Goal: Information Seeking & Learning: Learn about a topic

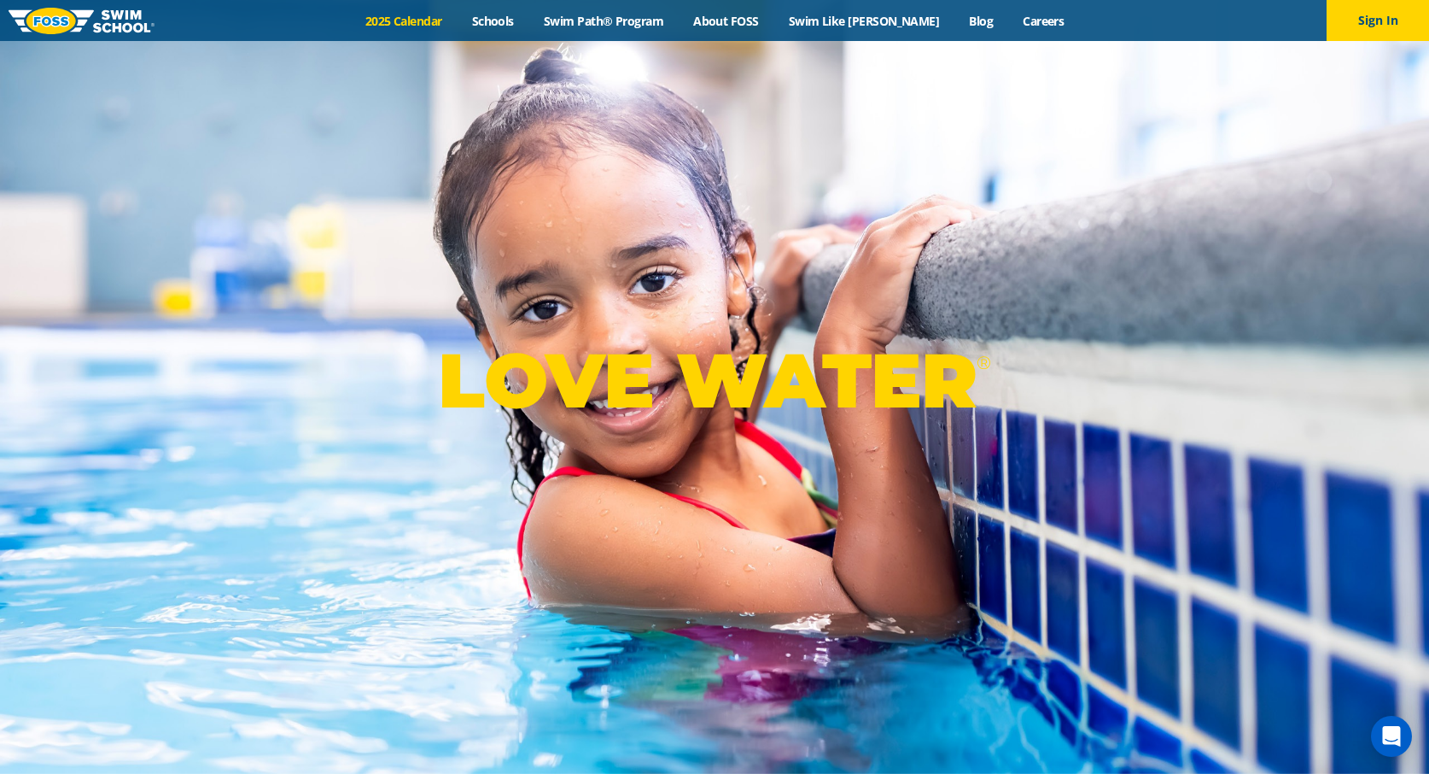
click at [443, 18] on link "2025 Calendar" at bounding box center [403, 21] width 107 height 16
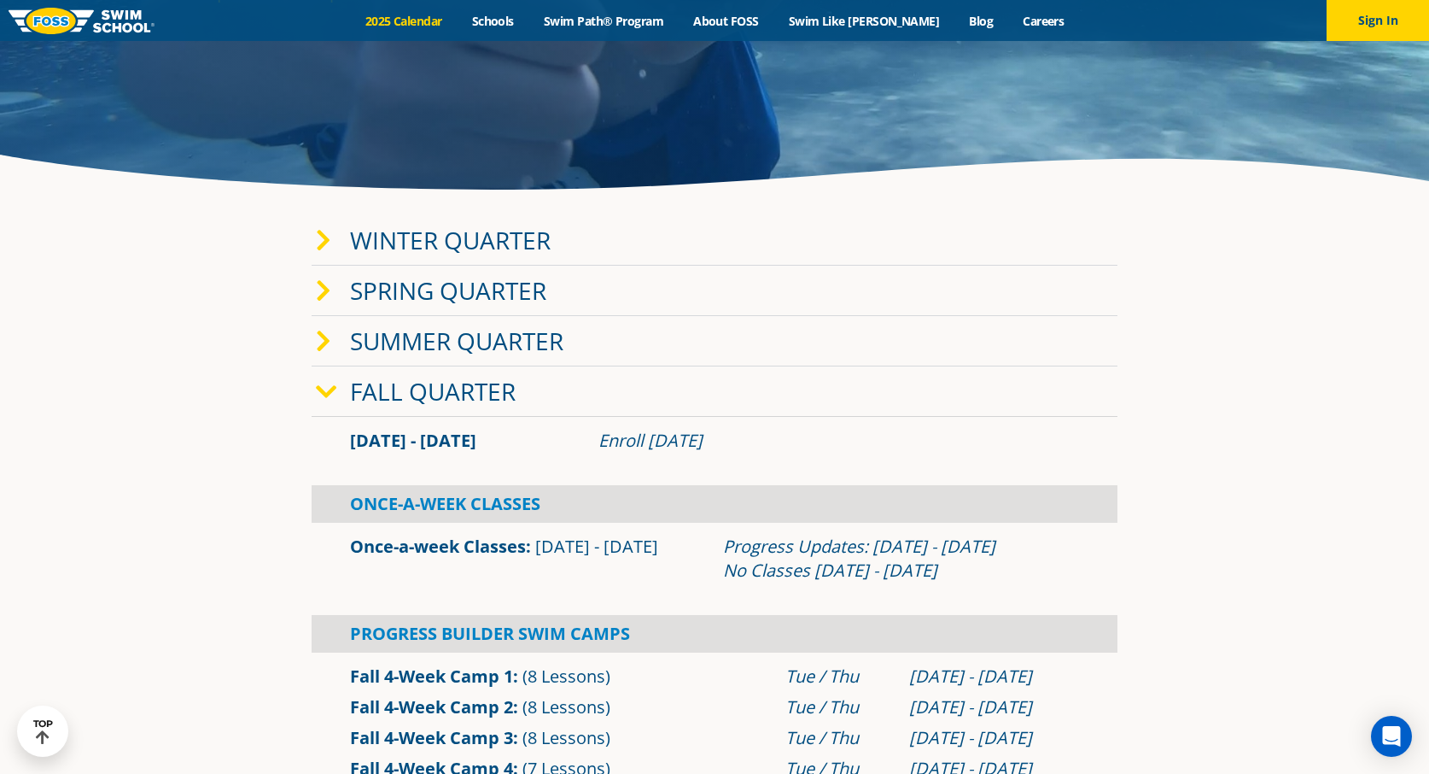
scroll to position [331, 0]
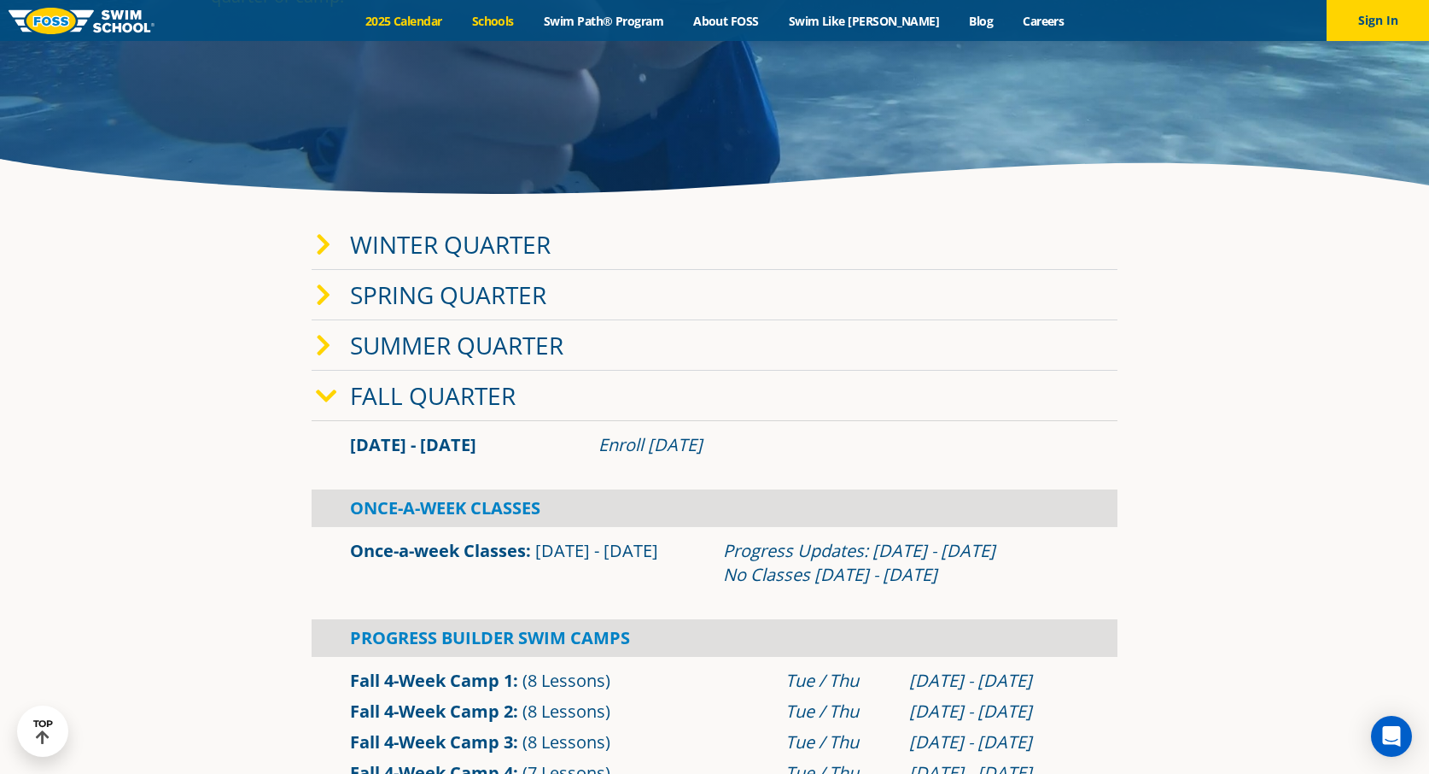
click at [519, 20] on link "Schools" at bounding box center [493, 21] width 72 height 16
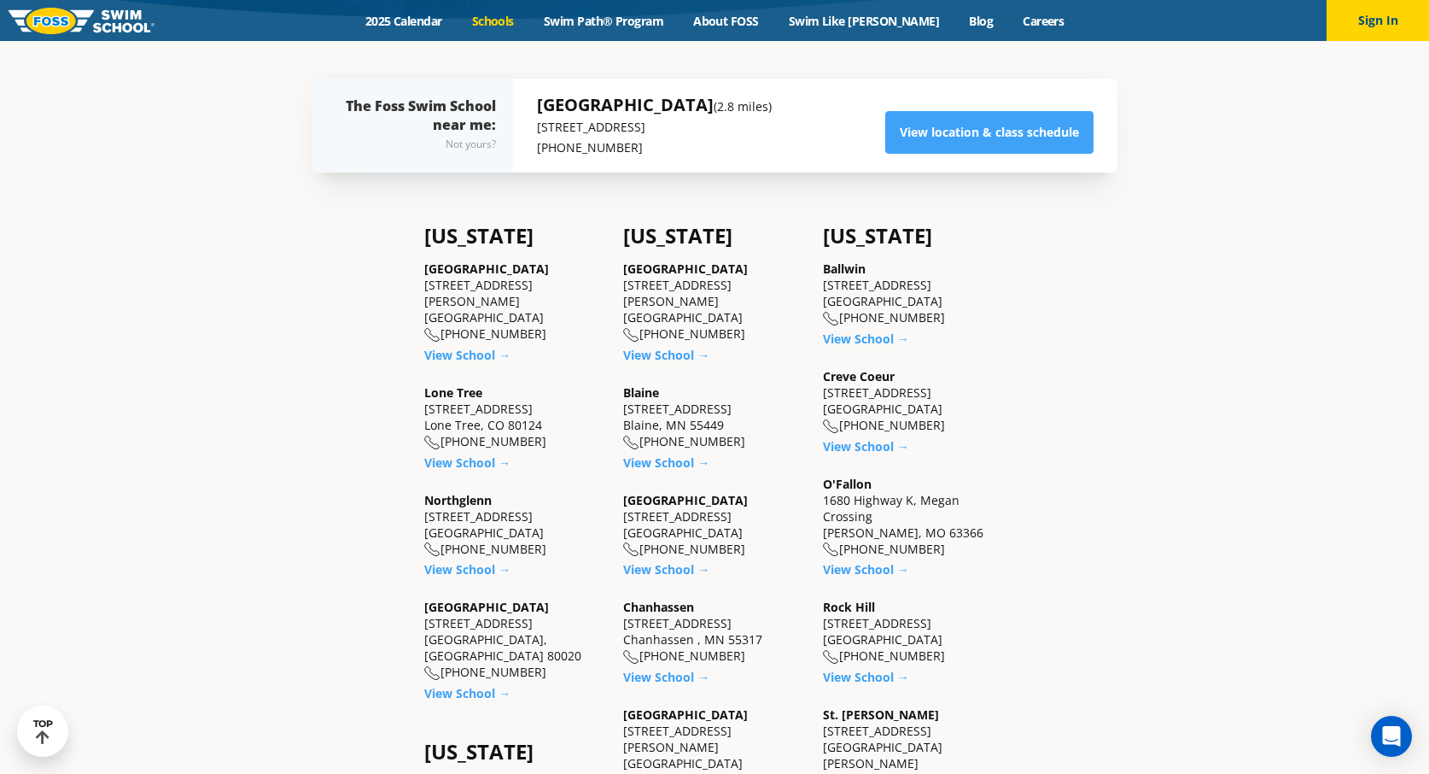
scroll to position [513, 0]
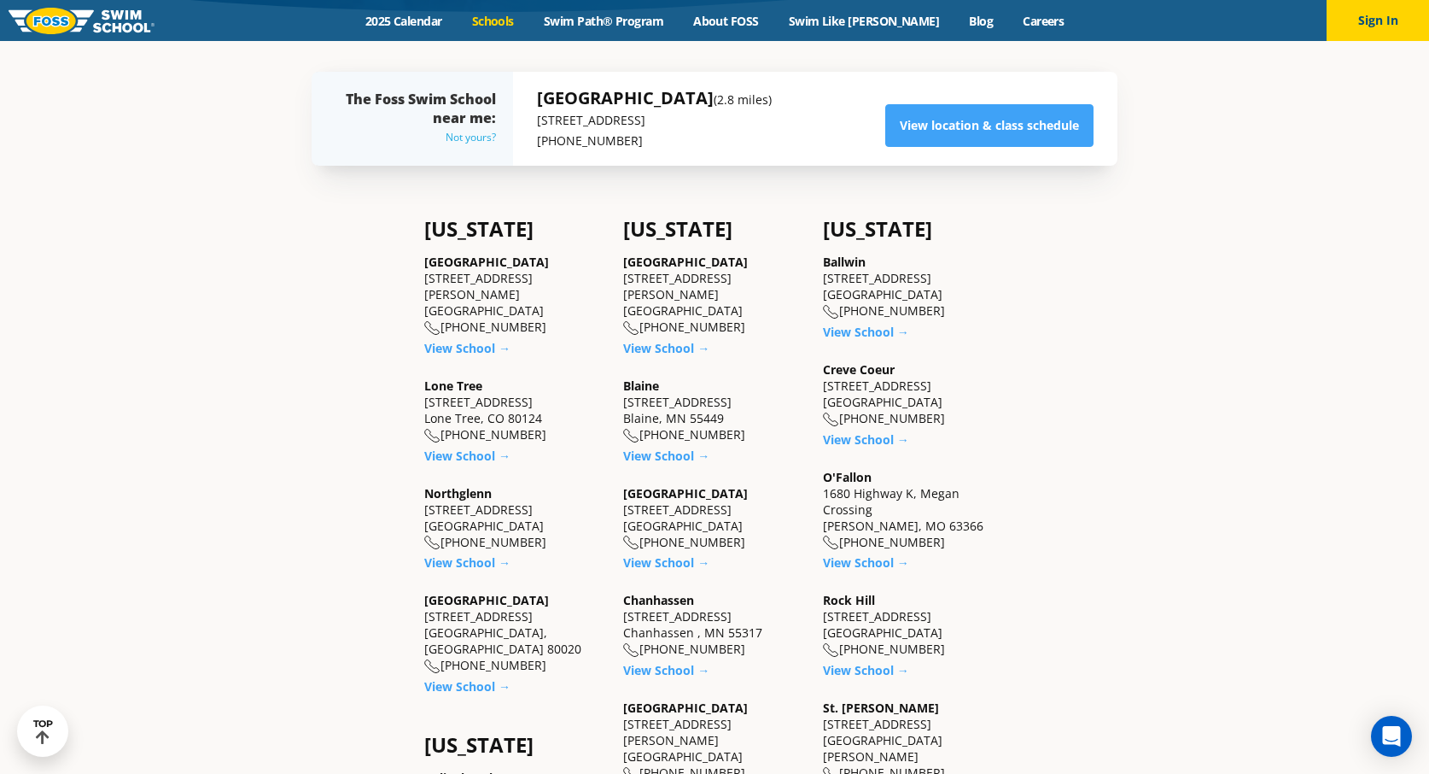
click at [482, 138] on div "Not yours?" at bounding box center [421, 137] width 150 height 20
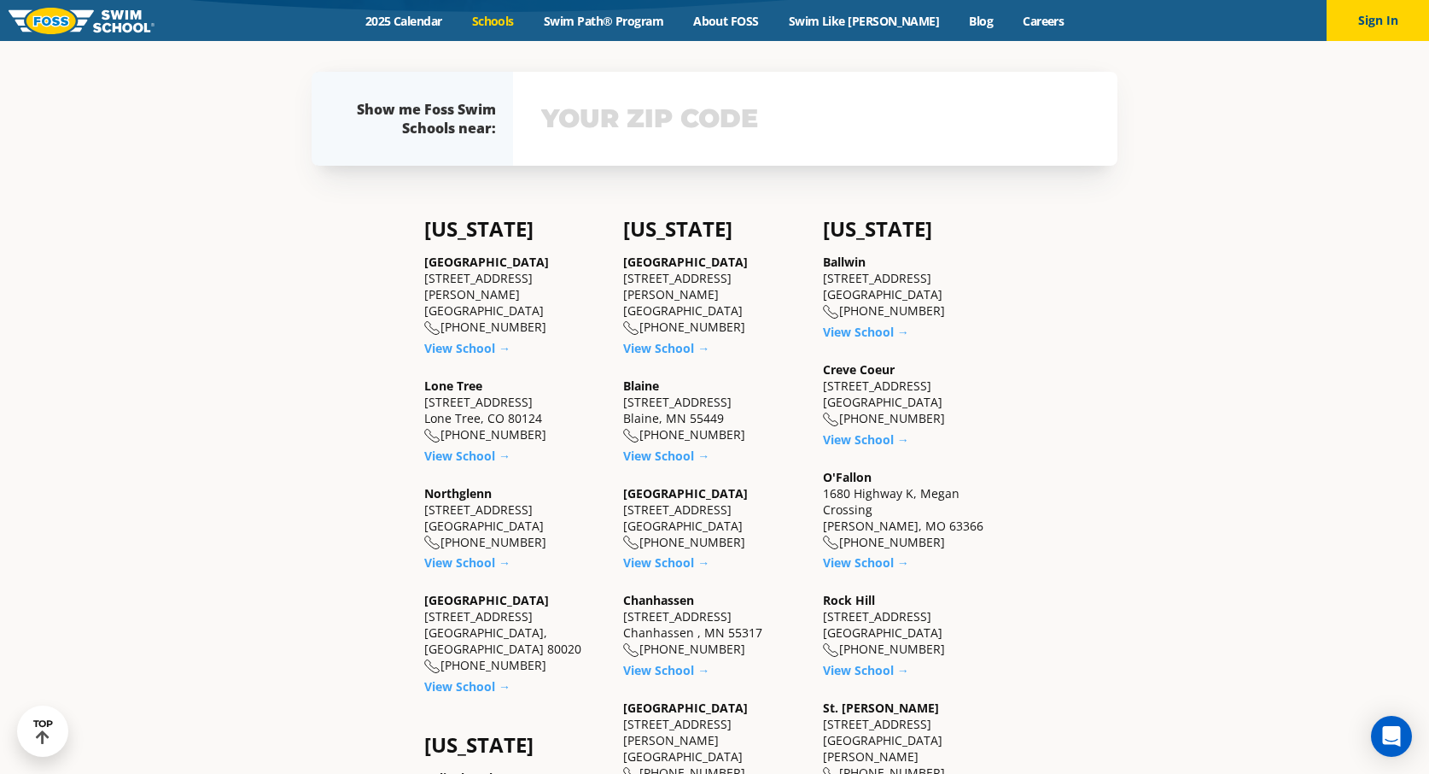
click at [561, 118] on input "text" at bounding box center [815, 119] width 557 height 50
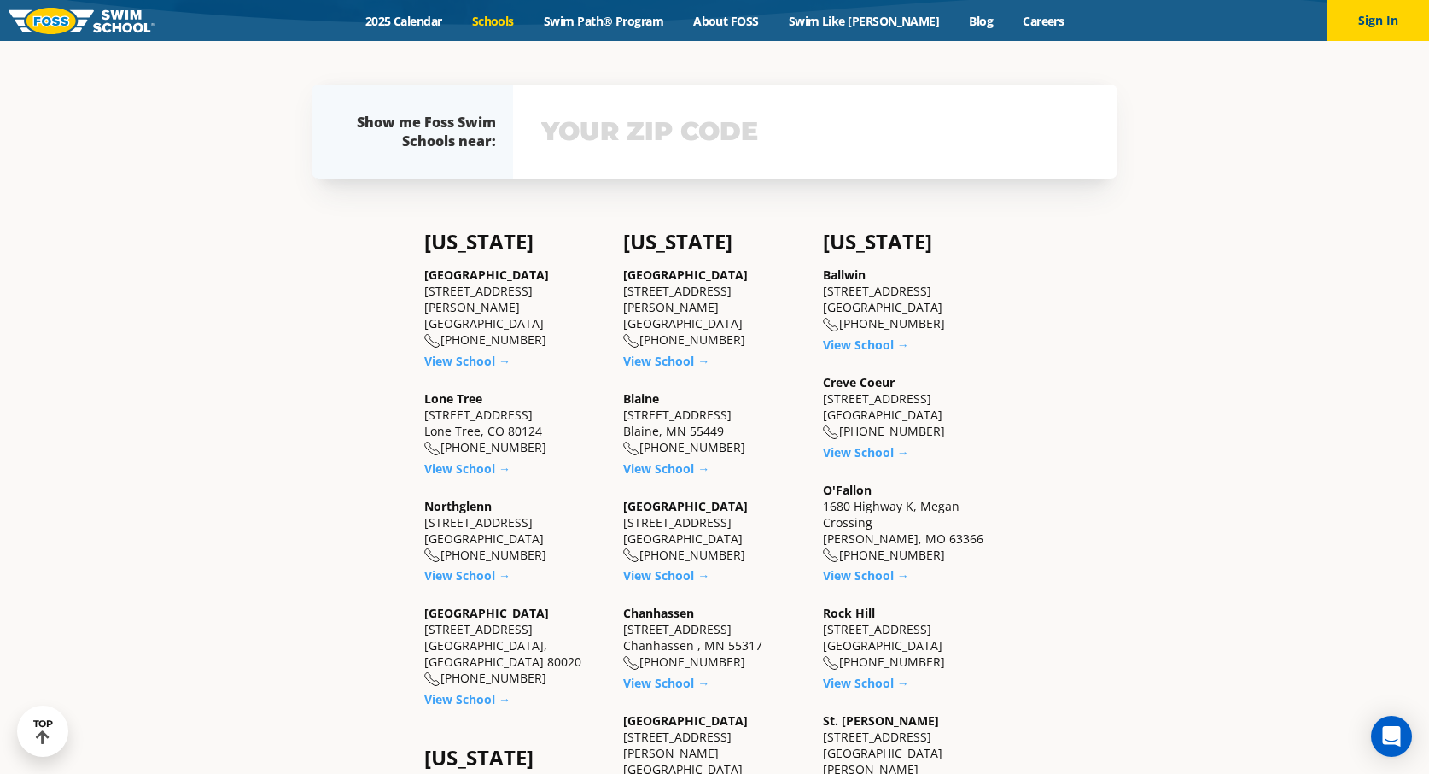
scroll to position [500, 0]
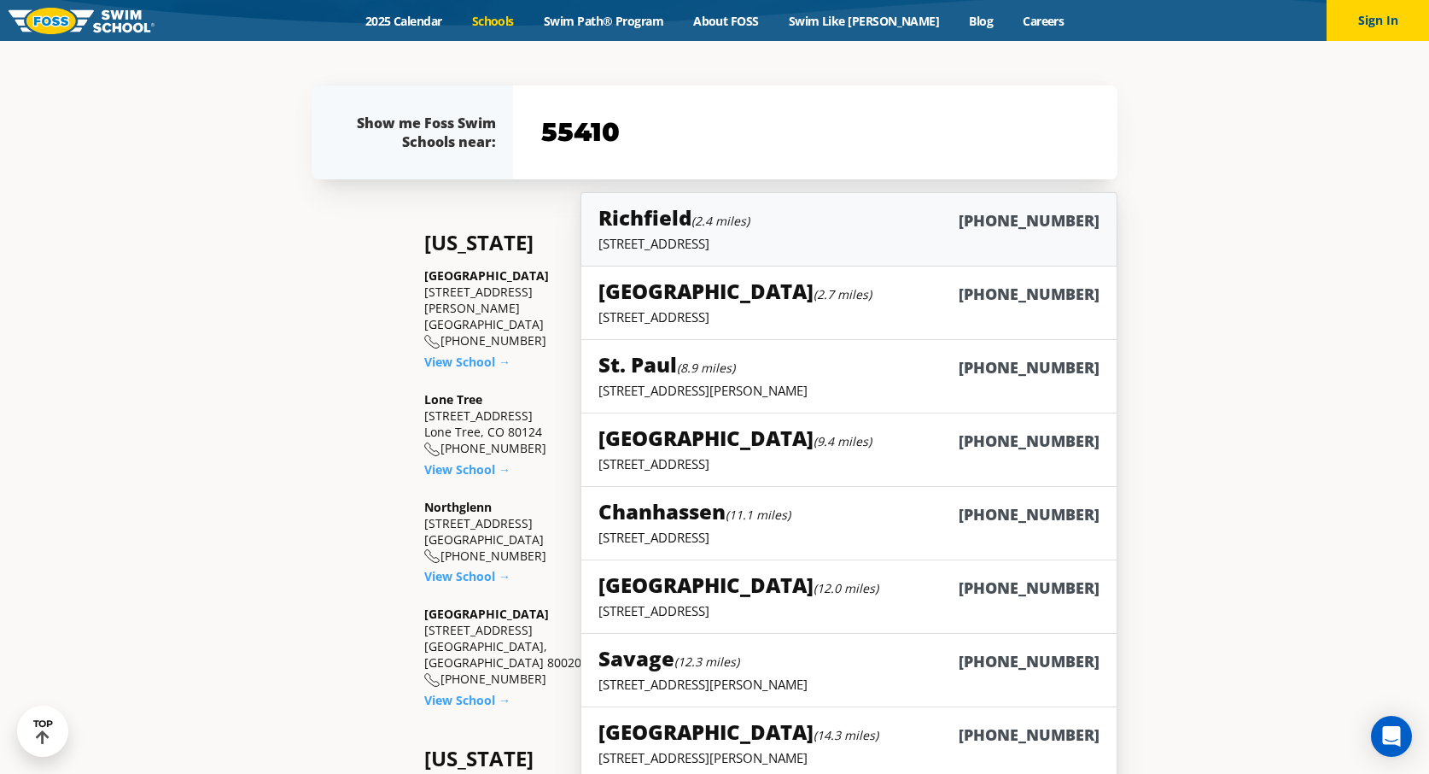
type input "55410"
click at [635, 221] on h5 "Richfield (2.4 miles)" at bounding box center [674, 217] width 151 height 28
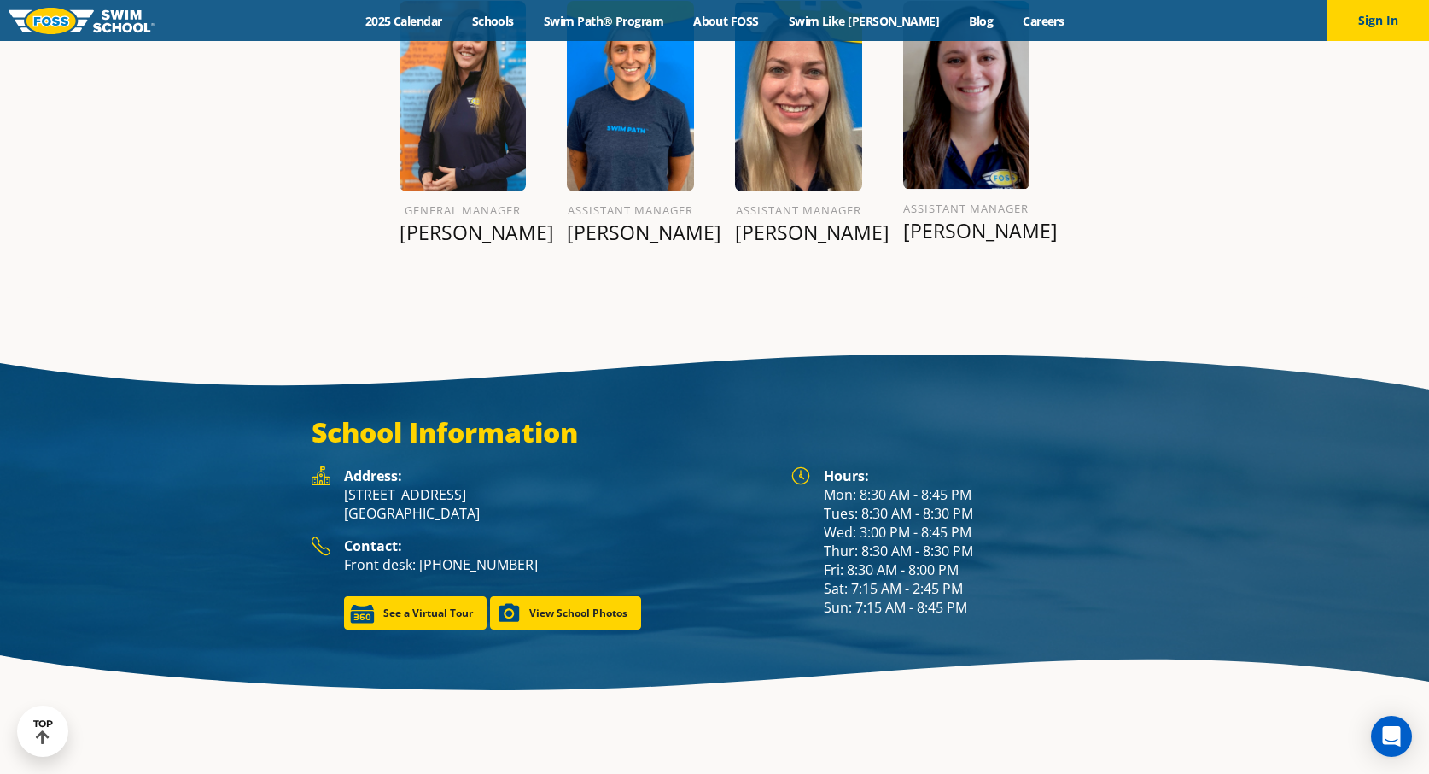
scroll to position [2205, 0]
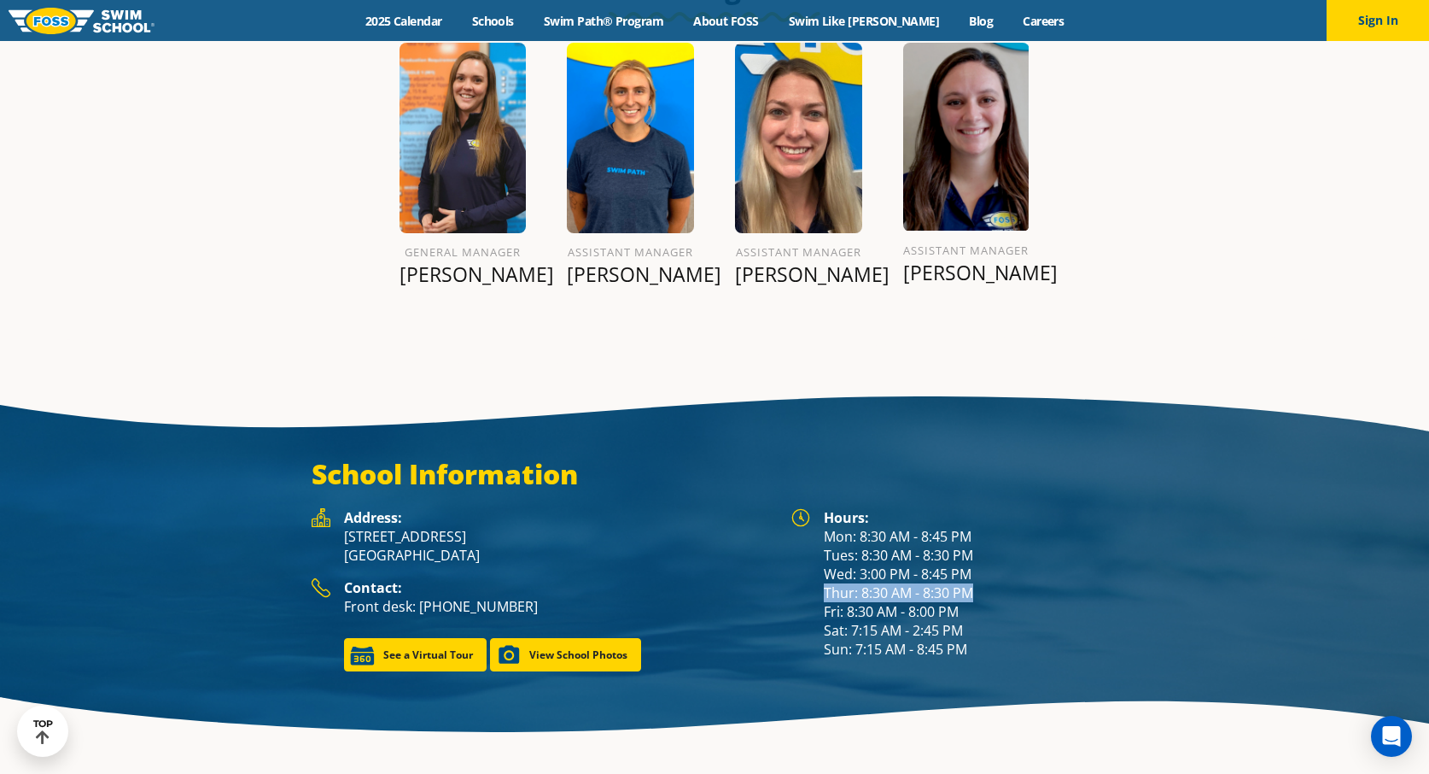
drag, startPoint x: 826, startPoint y: 545, endPoint x: 973, endPoint y: 551, distance: 147.0
click at [973, 551] on div "Hours: Mon: 8:30 AM - 8:45 PM Tues: 8:30 AM - 8:30 PM Wed: 3:00 PM - 8:45 PM Th…" at bounding box center [971, 583] width 294 height 150
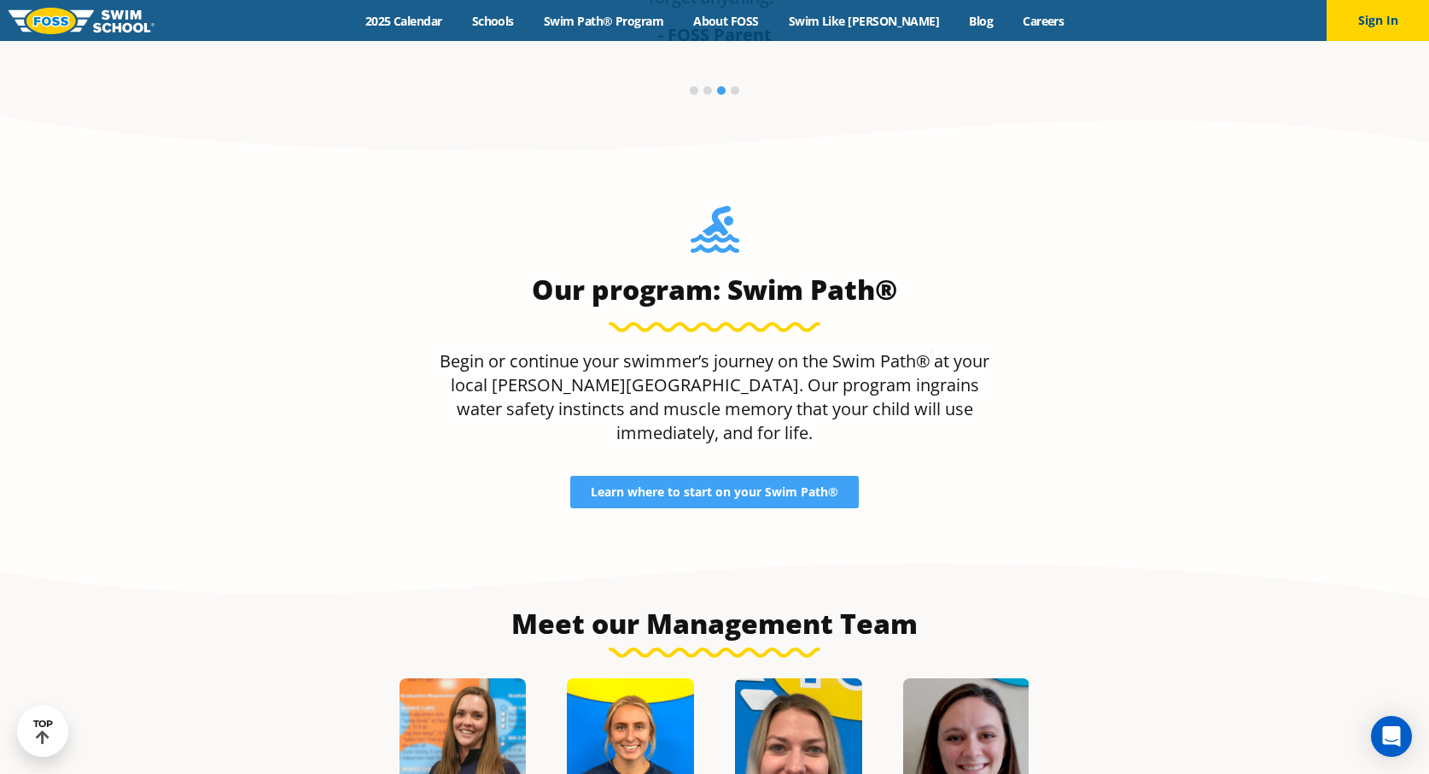
scroll to position [1521, 0]
click at [444, 18] on link "2025 Calendar" at bounding box center [403, 21] width 107 height 16
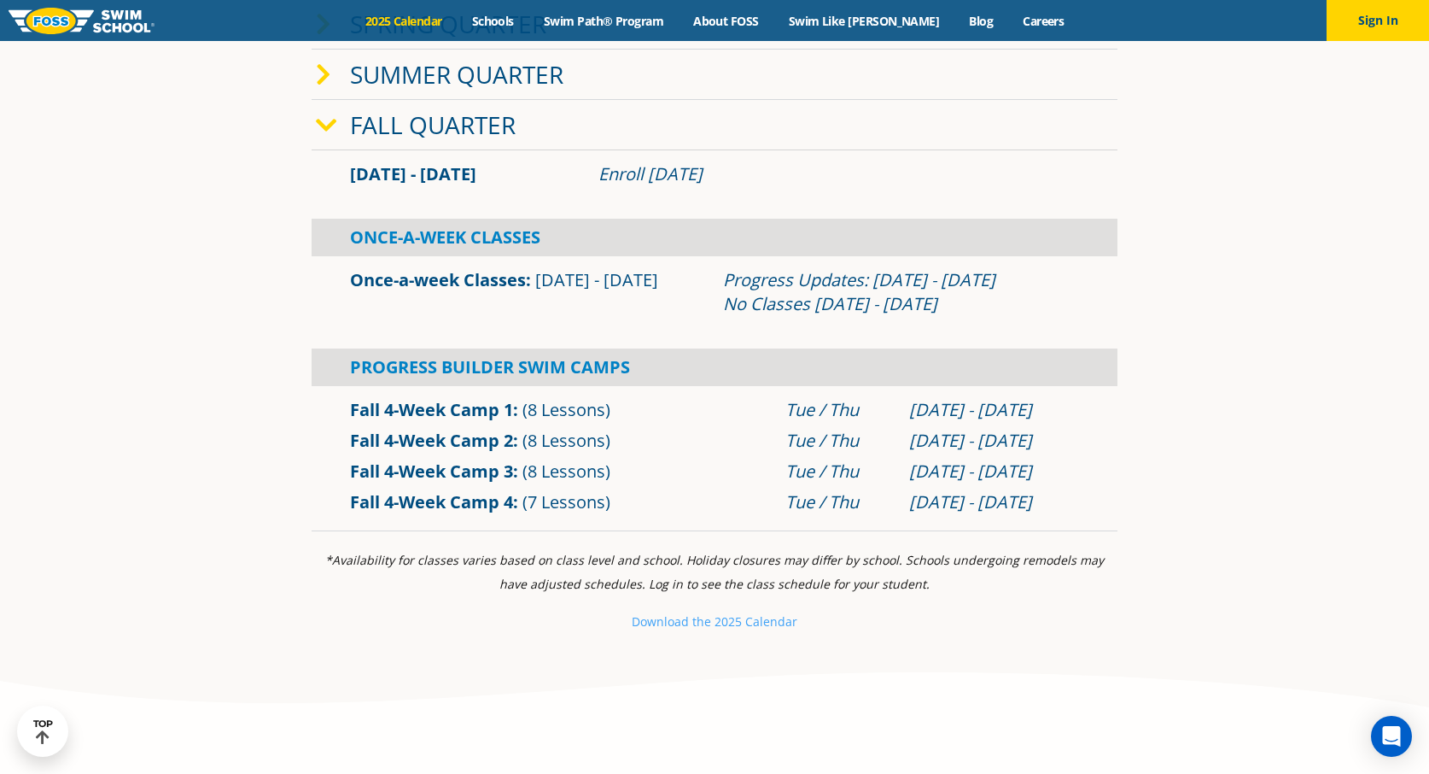
scroll to position [609, 0]
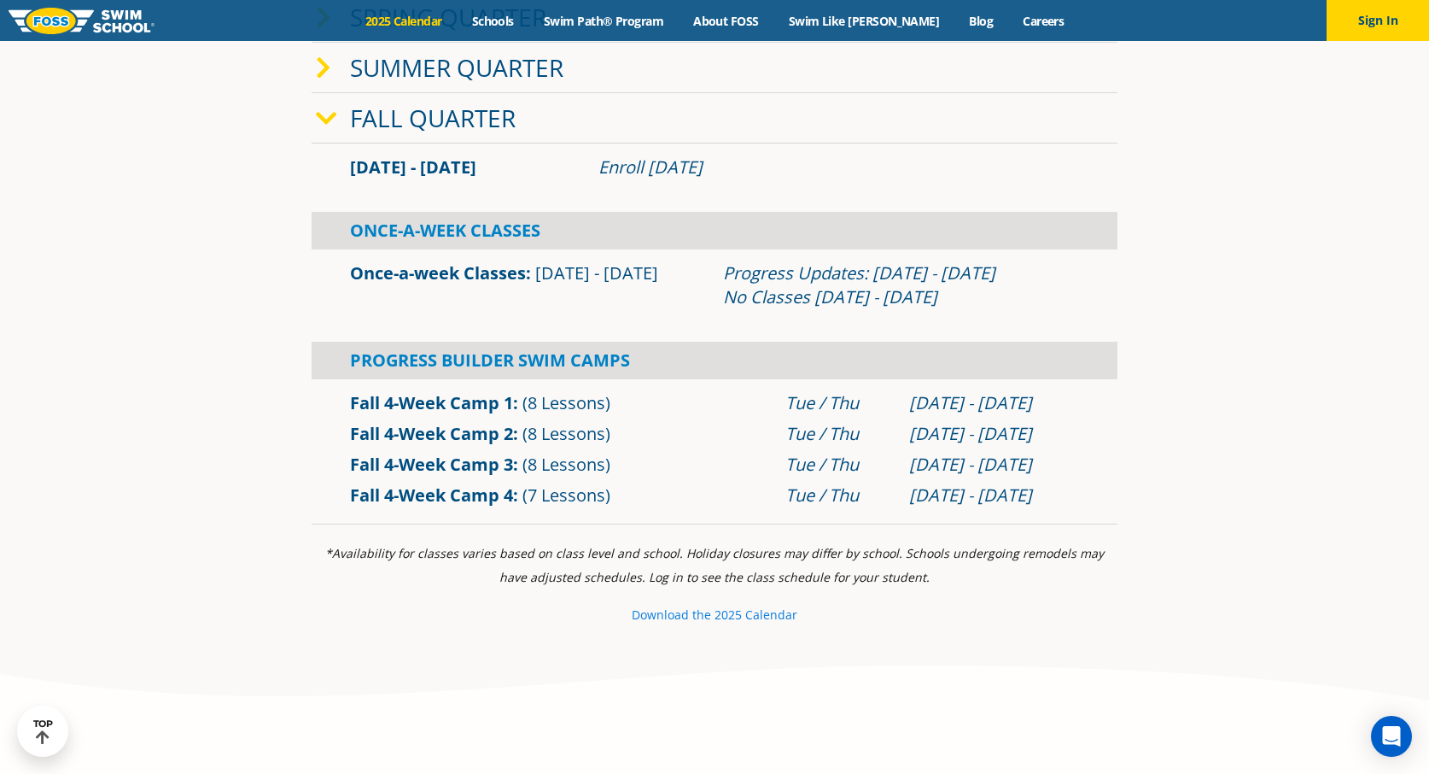
click at [709, 620] on small "e 2025 Calendar" at bounding box center [750, 614] width 93 height 16
